Goal: Navigation & Orientation: Find specific page/section

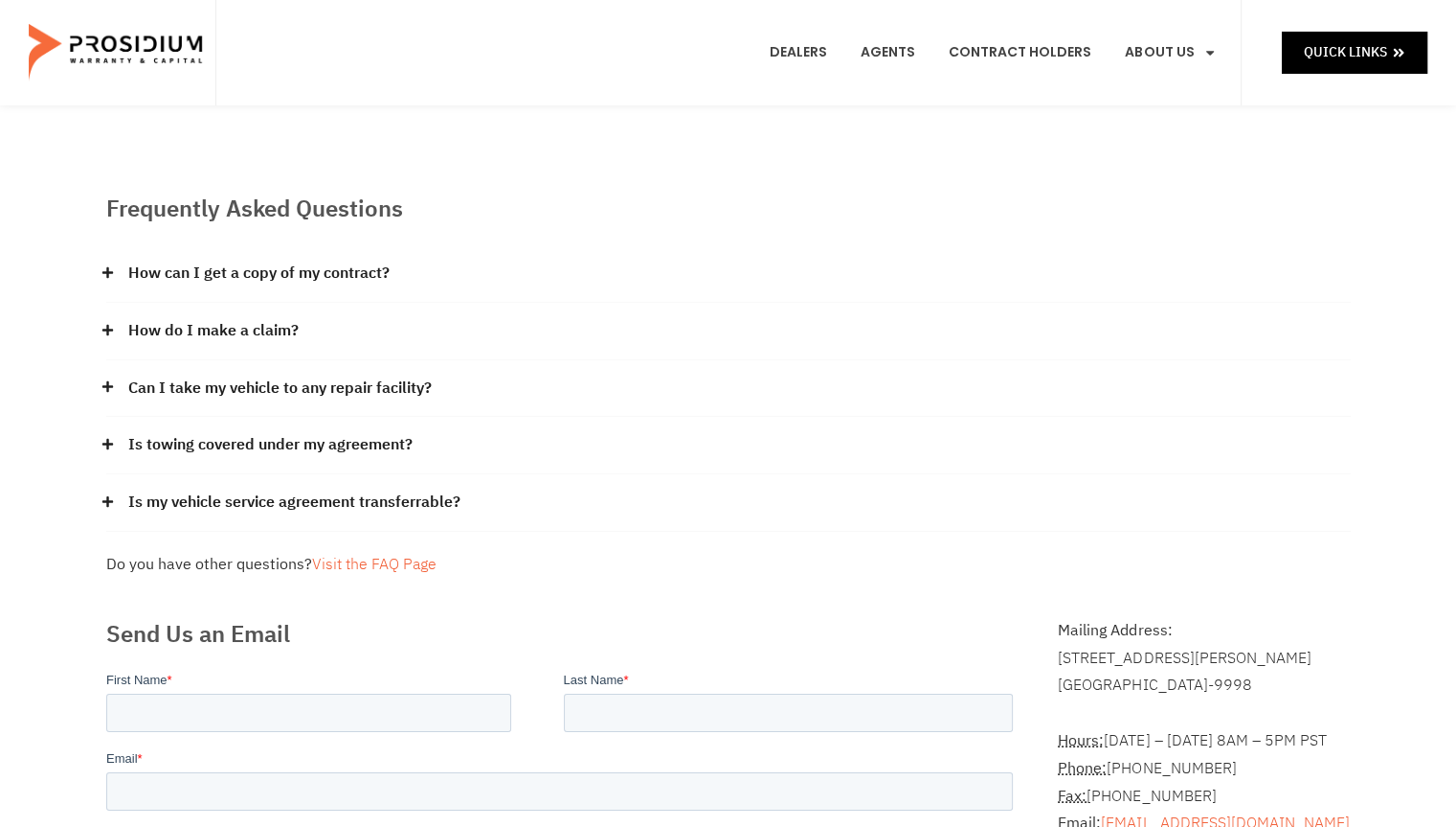
click at [284, 328] on link "How do I make a claim?" at bounding box center [212, 331] width 170 height 28
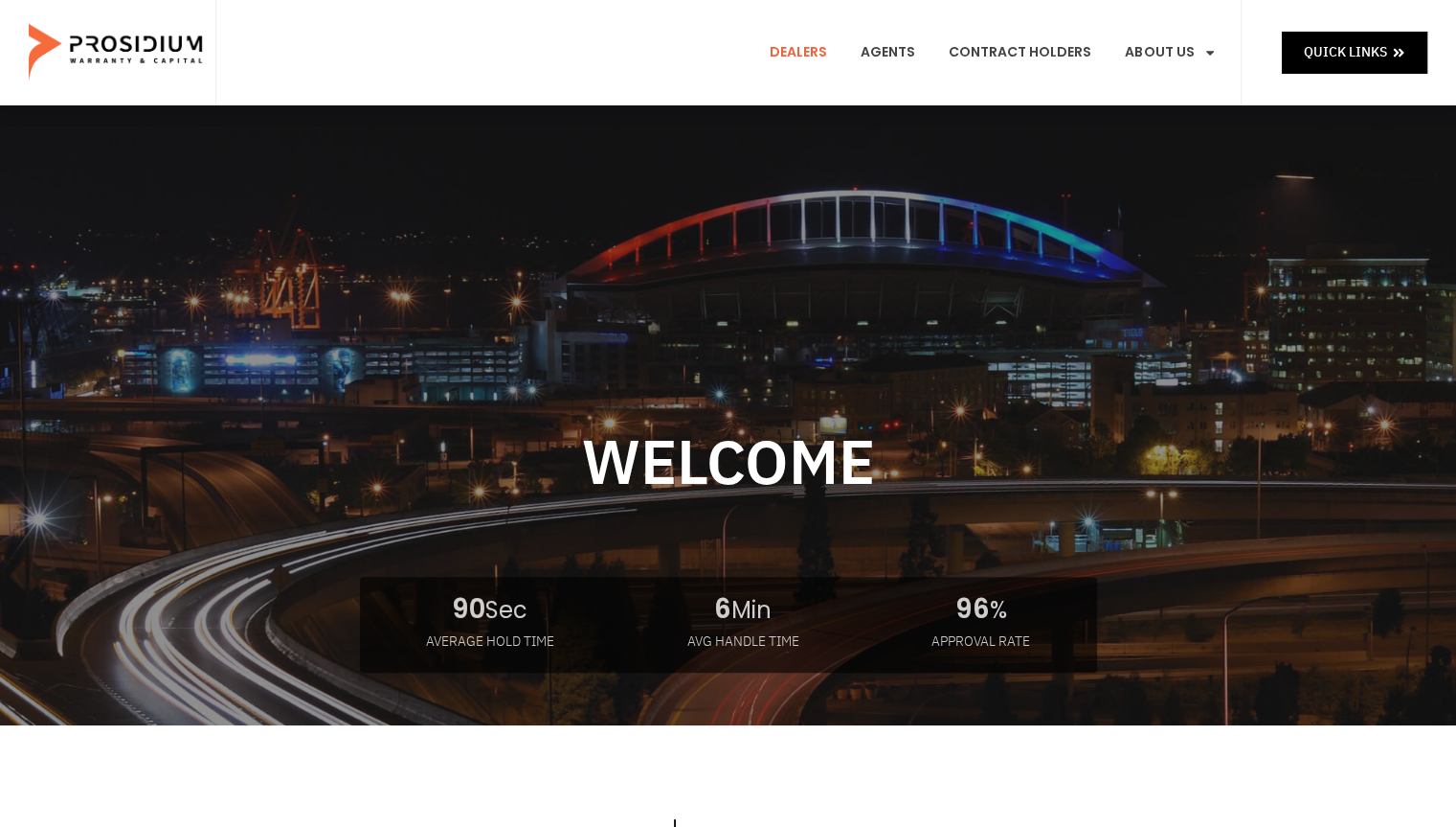
click at [824, 47] on link "Dealers" at bounding box center [799, 53] width 86 height 71
